Goal: Information Seeking & Learning: Understand process/instructions

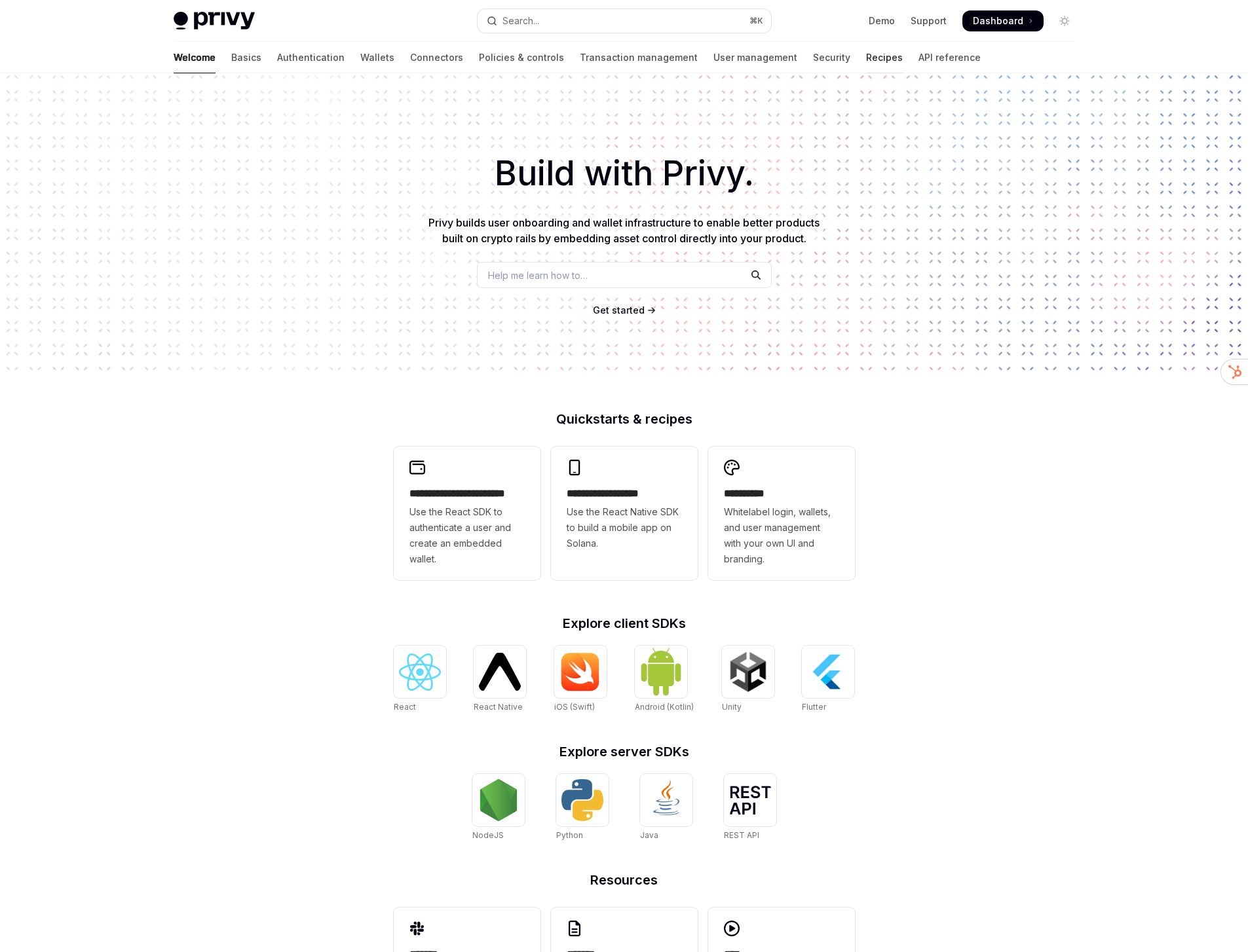
click at [866, 60] on link "Recipes" at bounding box center [884, 58] width 37 height 32
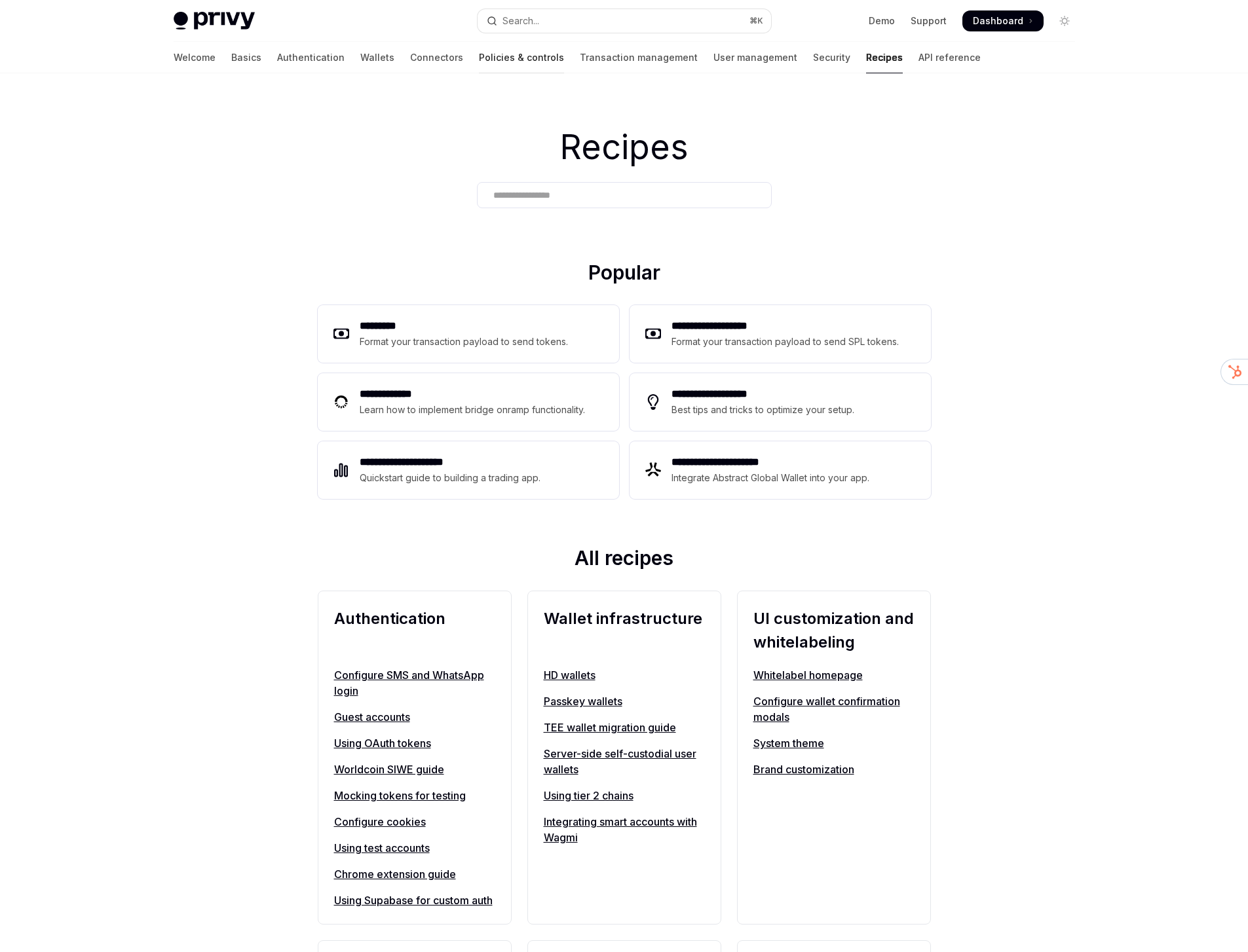
click at [478, 61] on link "Policies & controls" at bounding box center [521, 58] width 85 height 32
type textarea "*"
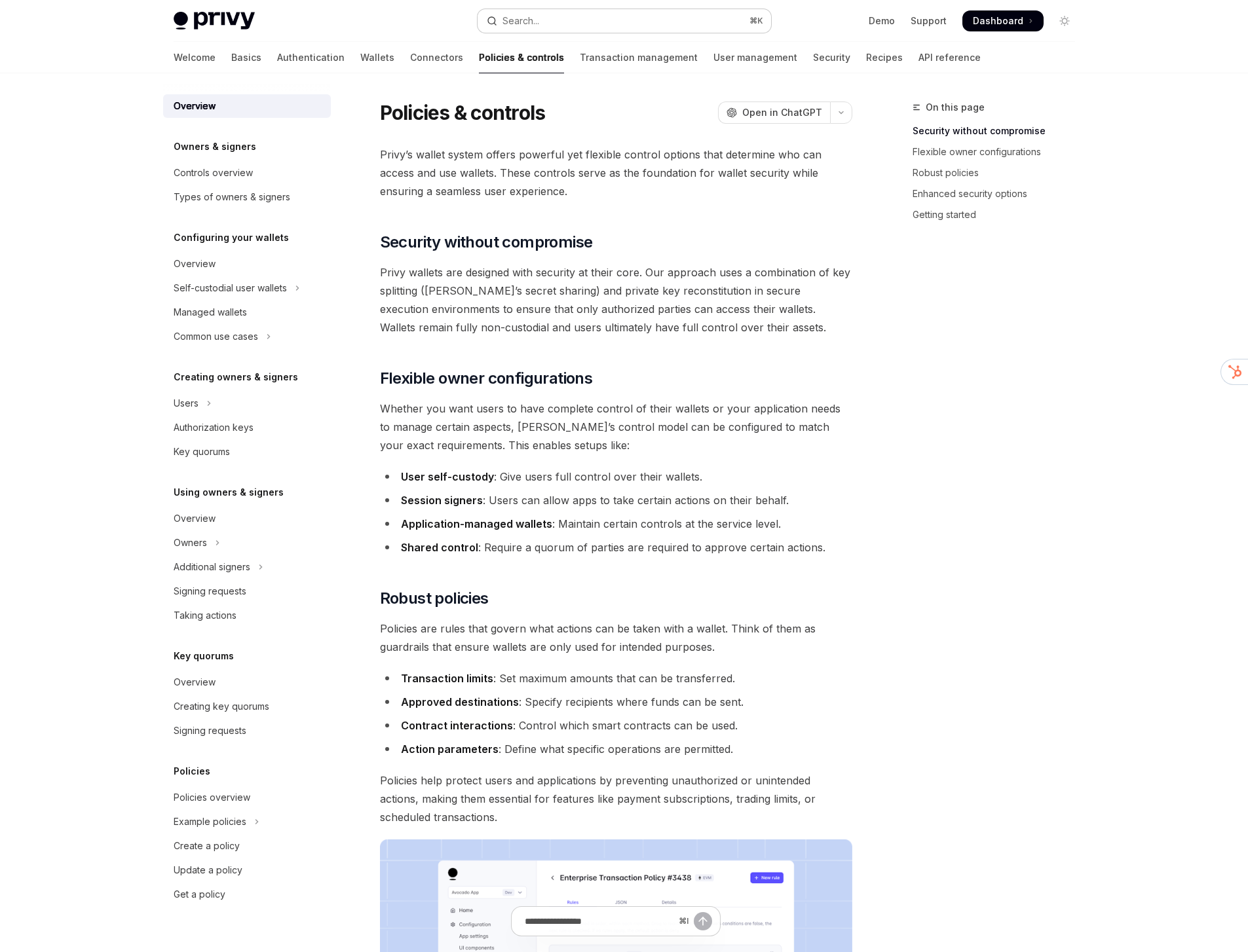
click at [588, 32] on button "Search... ⌘ K" at bounding box center [624, 21] width 294 height 23
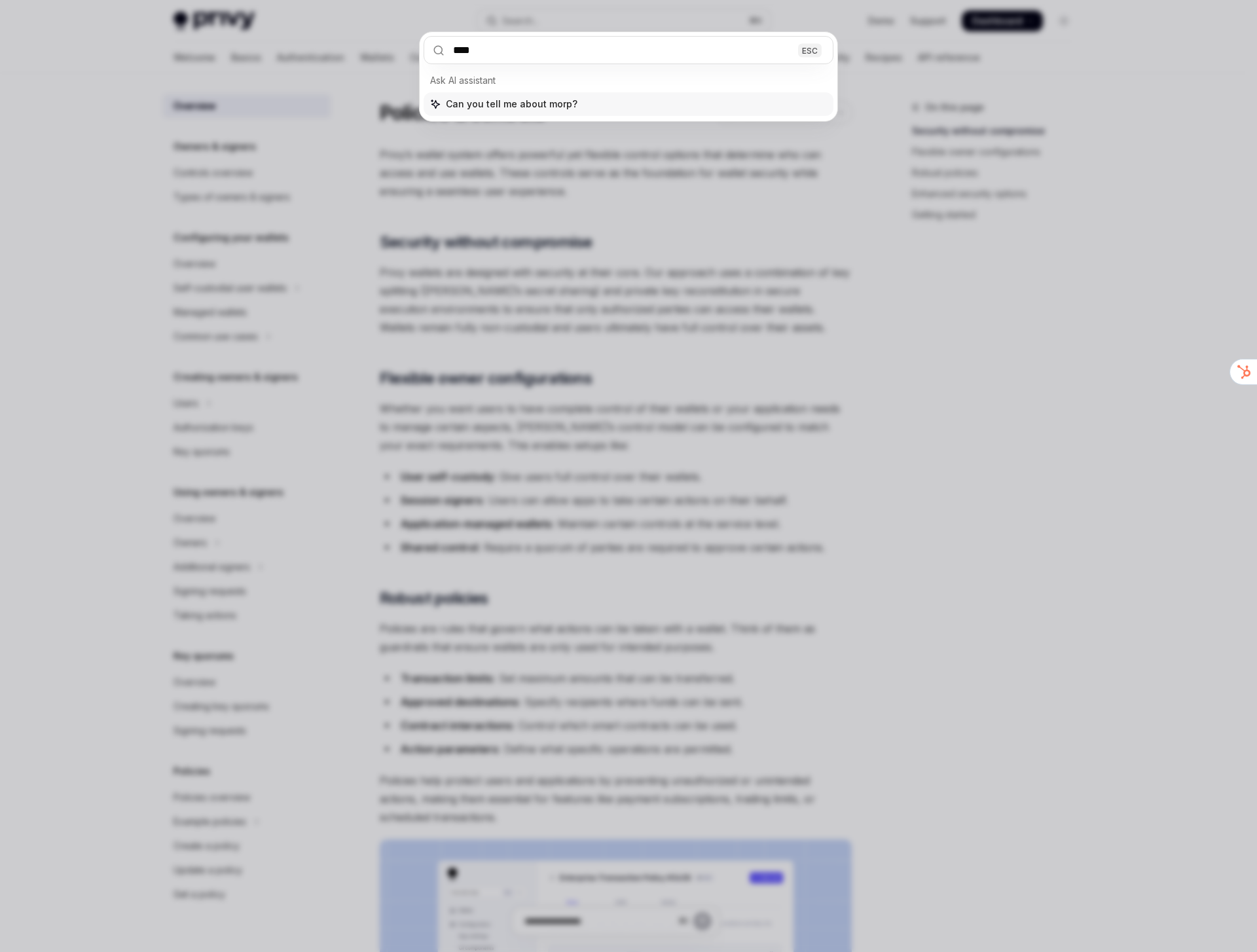
type input "*****"
type textarea "*"
type input "******"
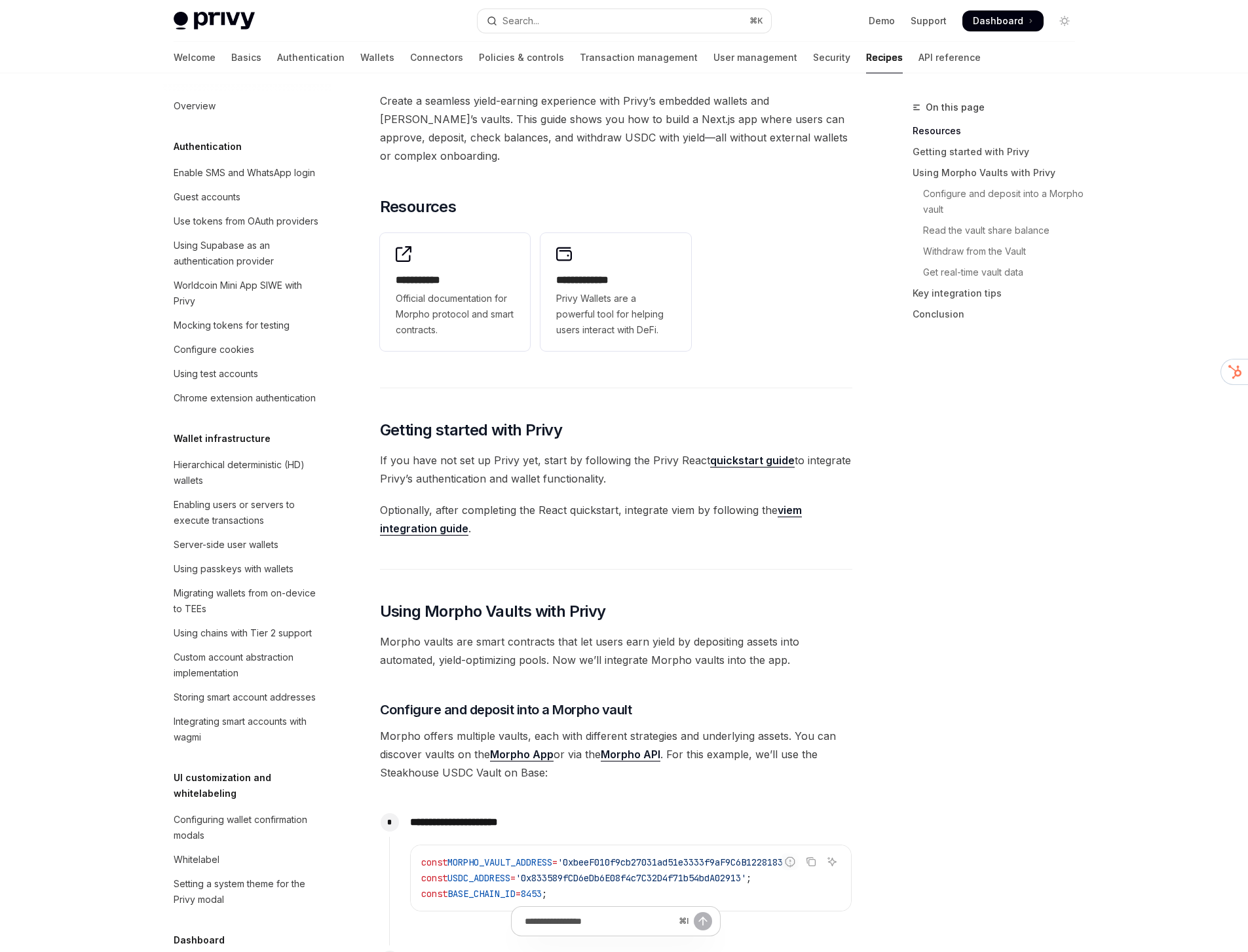
scroll to position [1736, 0]
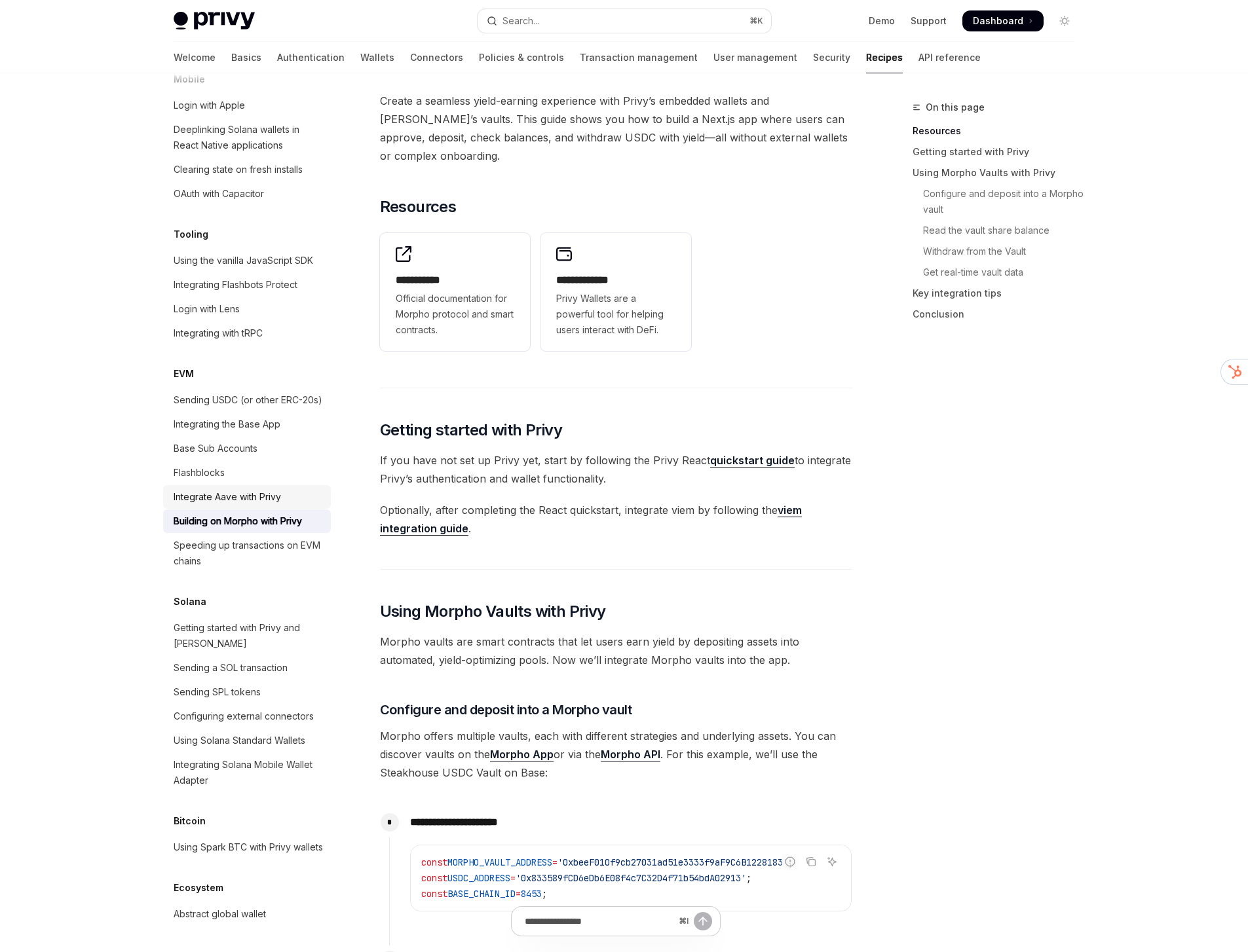
click at [240, 489] on div "Integrate Aave with Privy" at bounding box center [227, 496] width 107 height 15
type textarea "*"
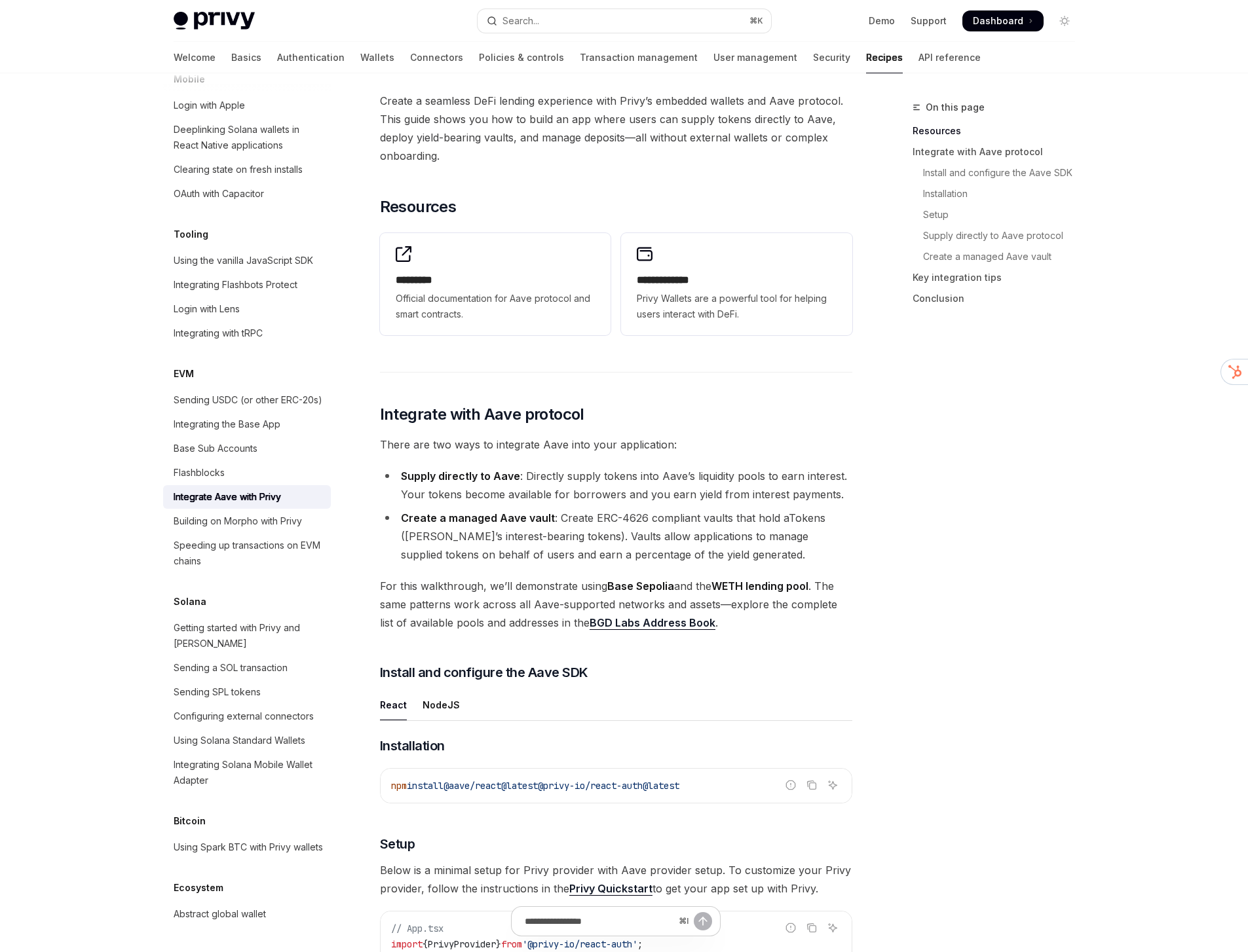
click at [962, 500] on div "On this page Resources Integrate with Aave protocol Install and configure the A…" at bounding box center [985, 525] width 199 height 852
